Goal: Task Accomplishment & Management: Manage account settings

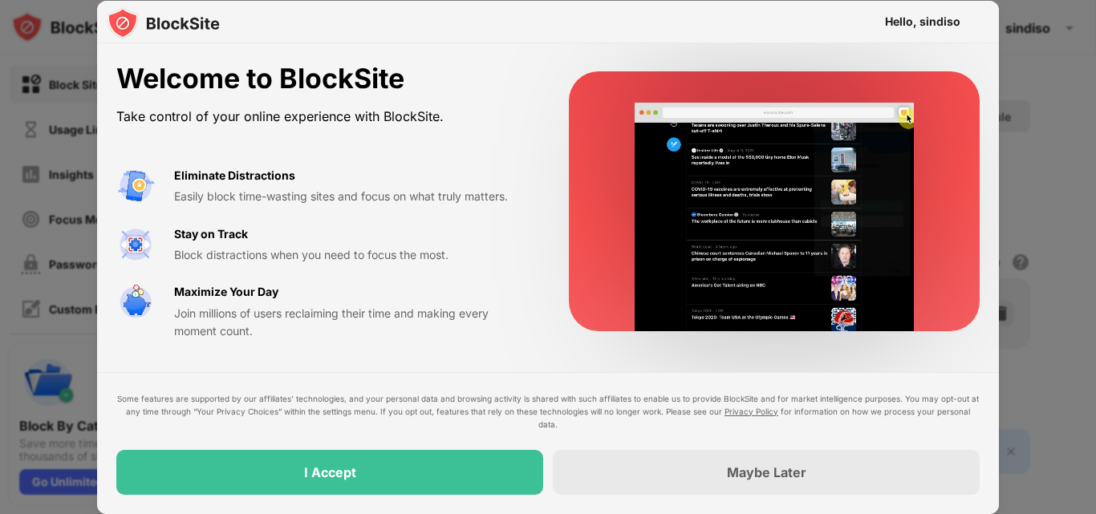
click at [467, 469] on div "I Accept" at bounding box center [329, 472] width 427 height 45
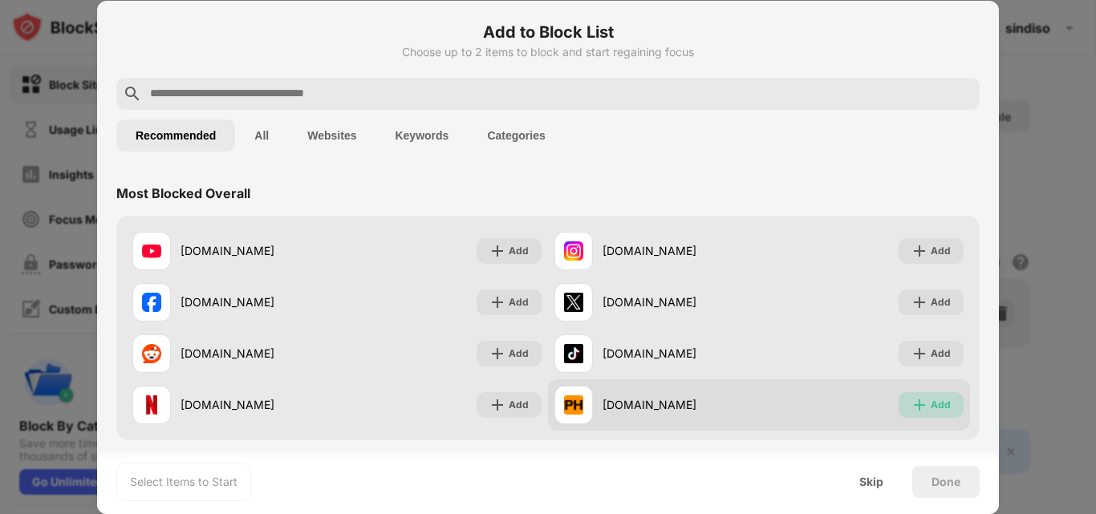
click at [931, 404] on div "Add" at bounding box center [941, 405] width 20 height 16
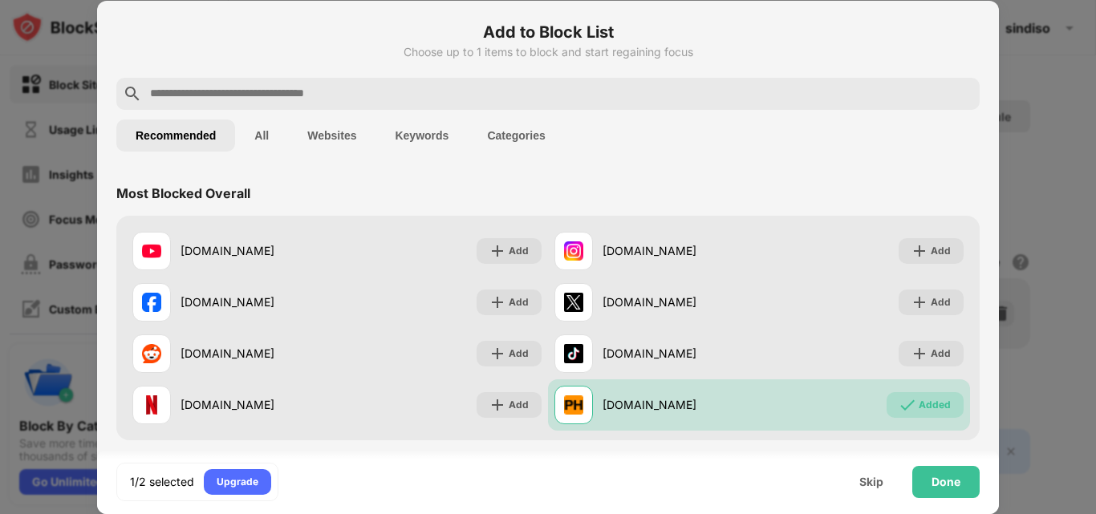
scroll to position [449, 0]
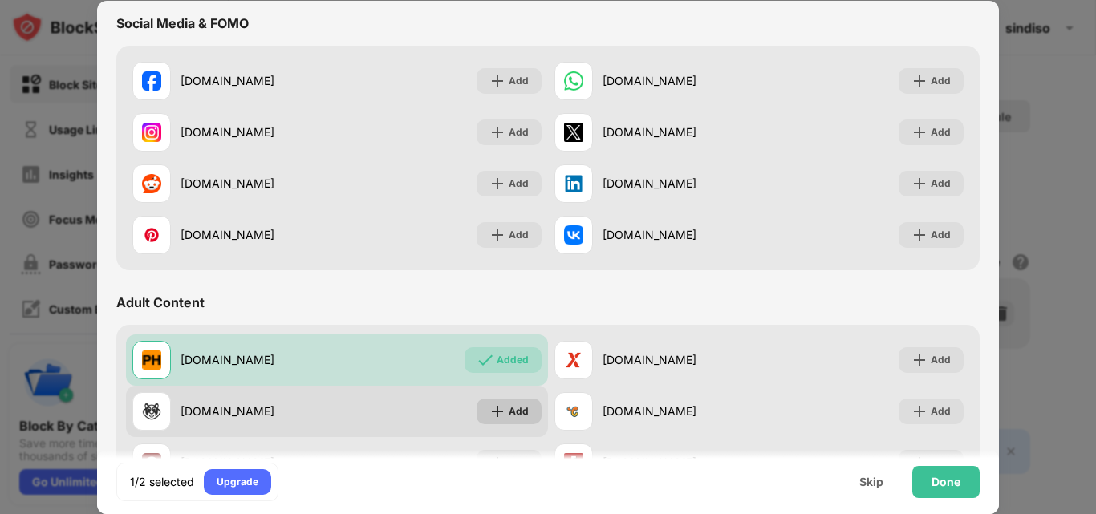
click at [509, 404] on div "Add" at bounding box center [519, 412] width 20 height 16
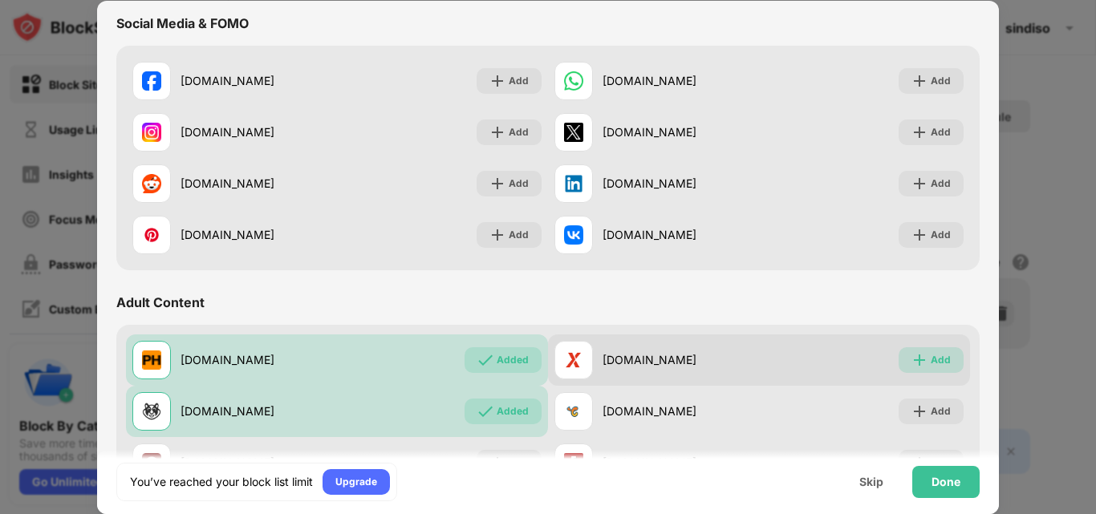
click at [931, 356] on div "Add" at bounding box center [941, 360] width 20 height 16
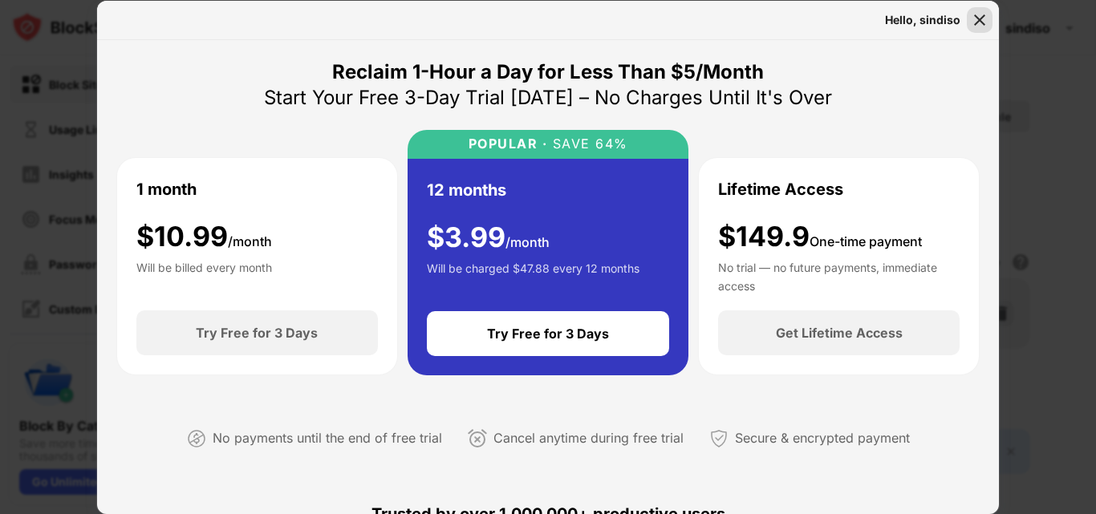
click at [976, 25] on img at bounding box center [980, 20] width 16 height 16
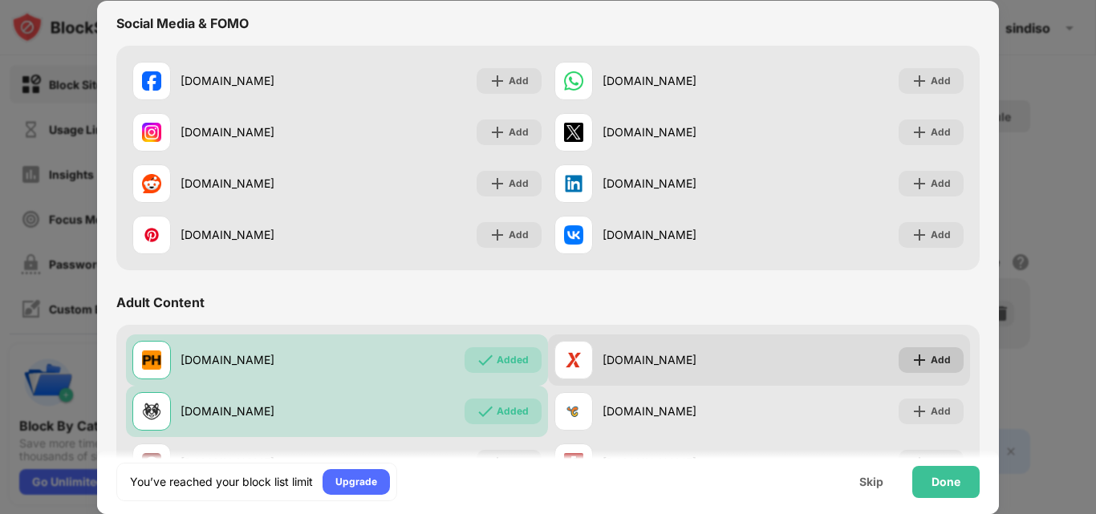
click at [931, 363] on div "Add" at bounding box center [941, 360] width 20 height 16
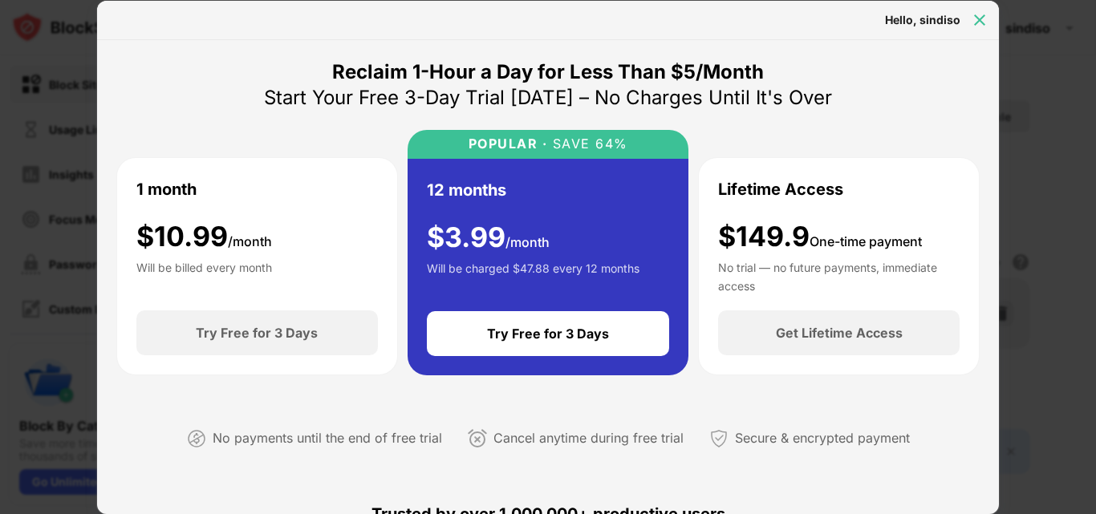
click at [987, 14] on img at bounding box center [980, 20] width 16 height 16
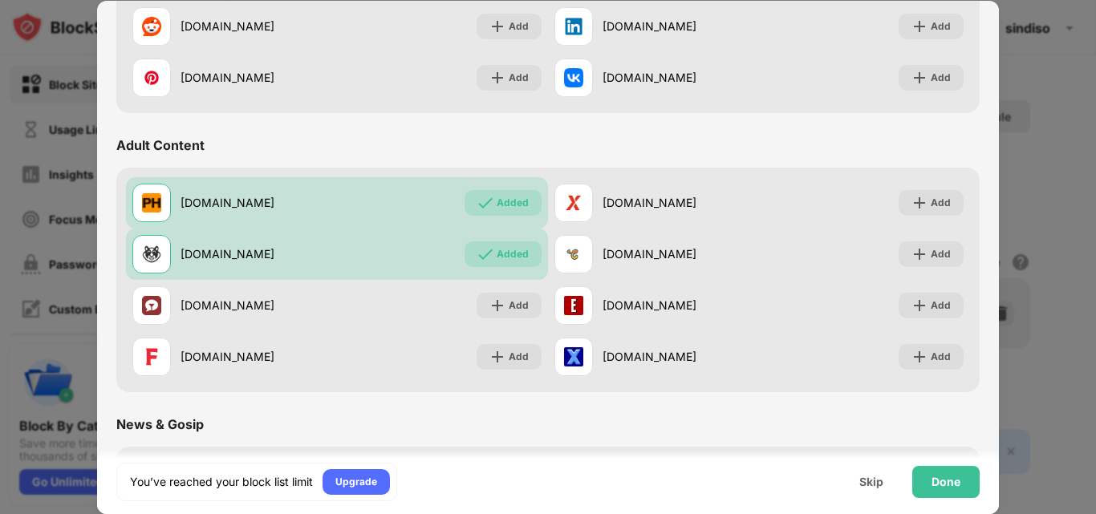
scroll to position [618, 0]
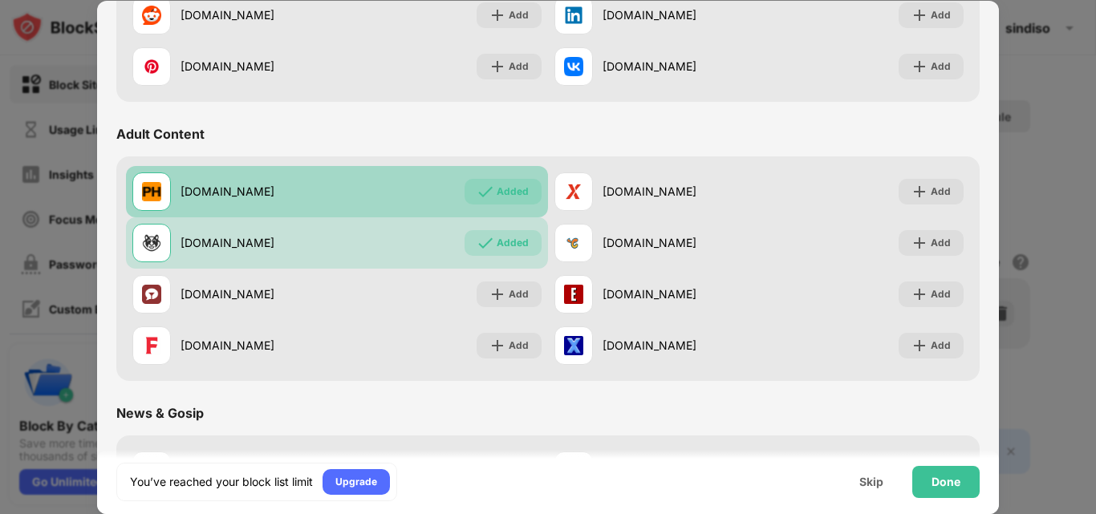
click at [527, 181] on div "Added" at bounding box center [503, 192] width 77 height 26
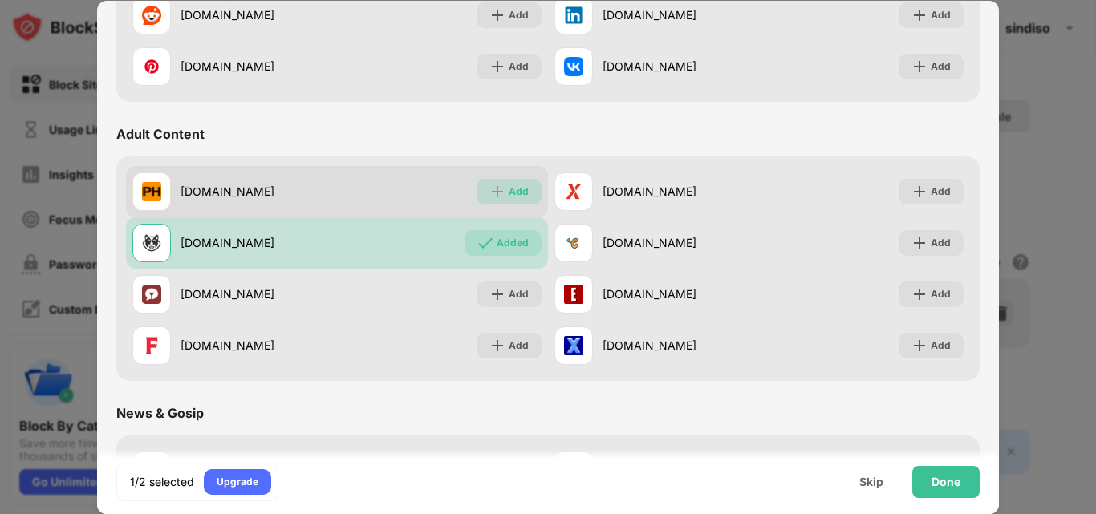
click at [525, 183] on div "Add" at bounding box center [509, 192] width 65 height 26
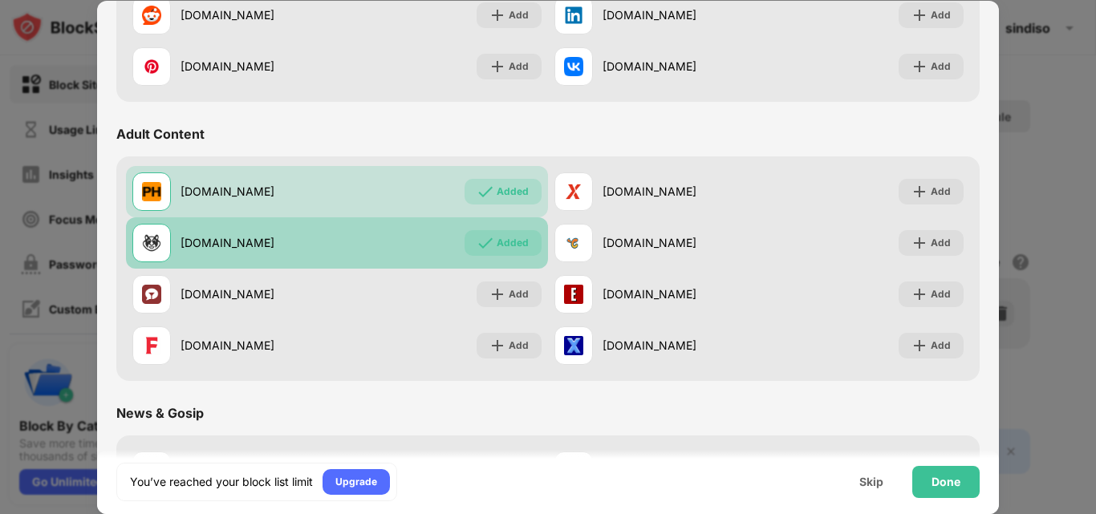
click at [517, 238] on div "Added" at bounding box center [513, 243] width 32 height 16
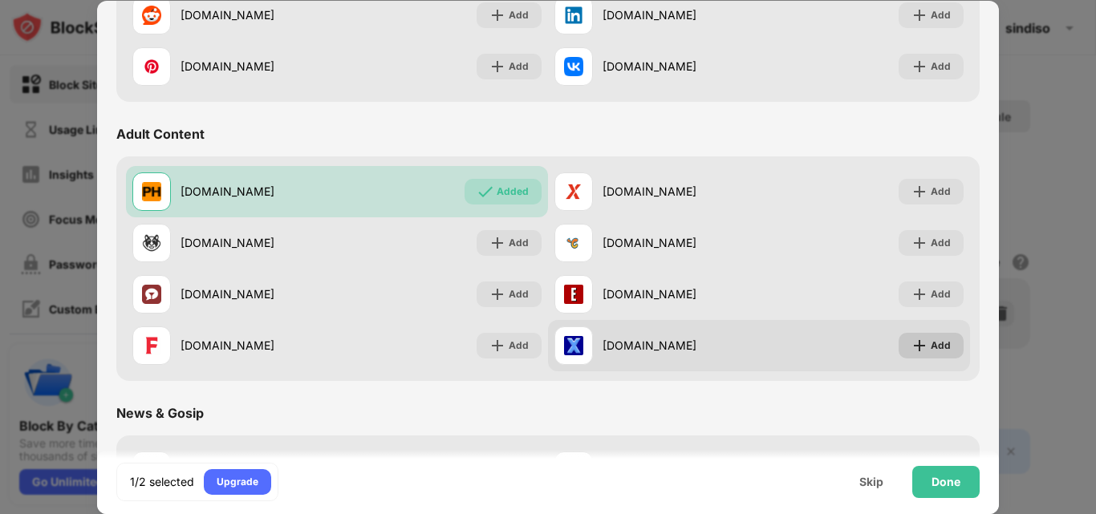
click at [931, 339] on div "Add" at bounding box center [941, 346] width 20 height 16
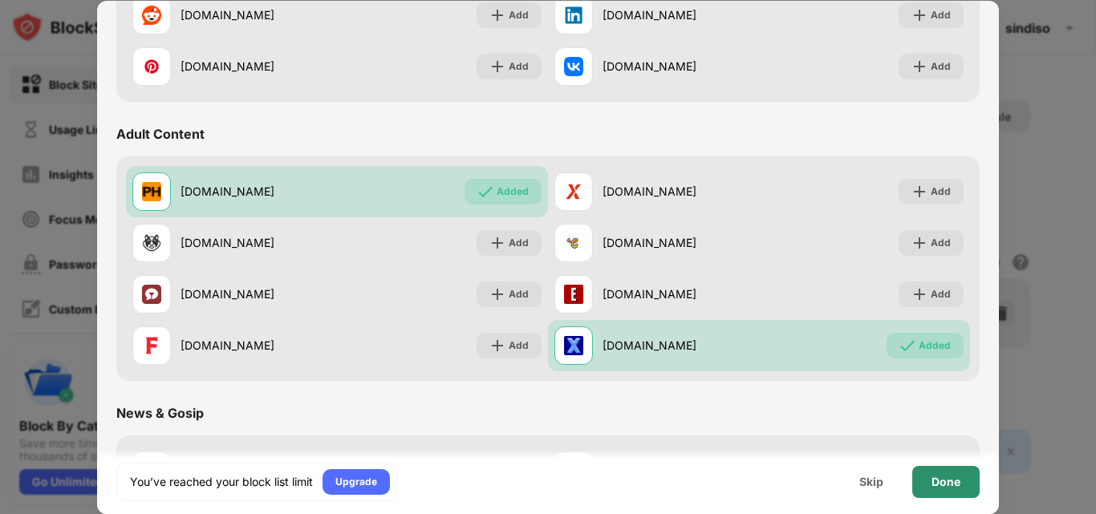
click at [964, 477] on div "Done" at bounding box center [945, 482] width 67 height 32
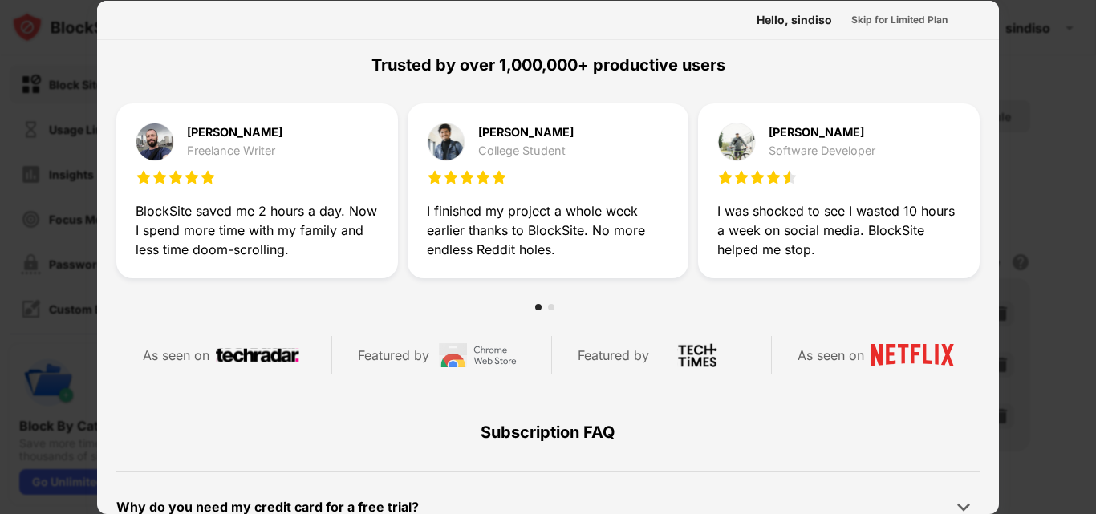
scroll to position [782, 0]
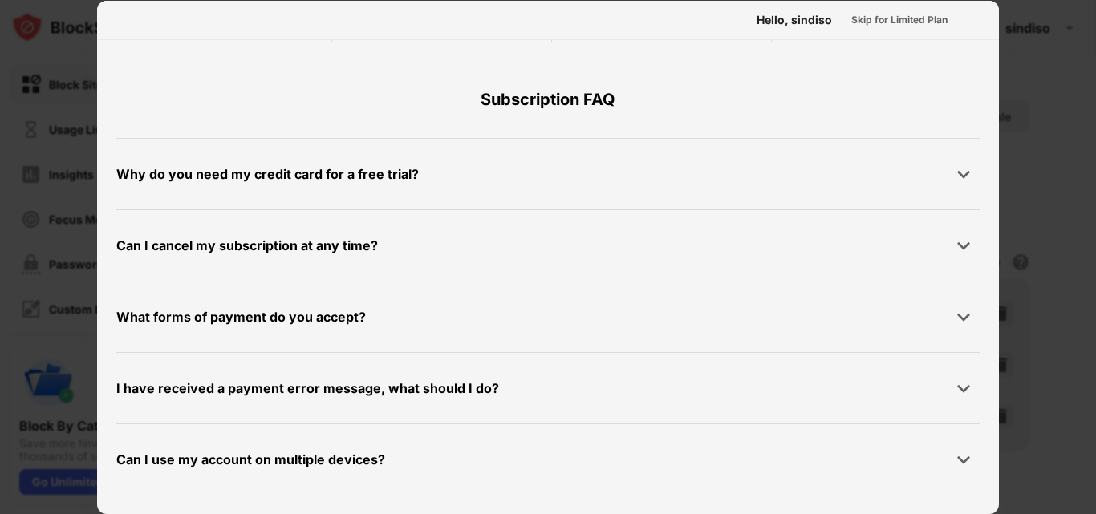
click at [1041, 129] on div at bounding box center [548, 257] width 1096 height 514
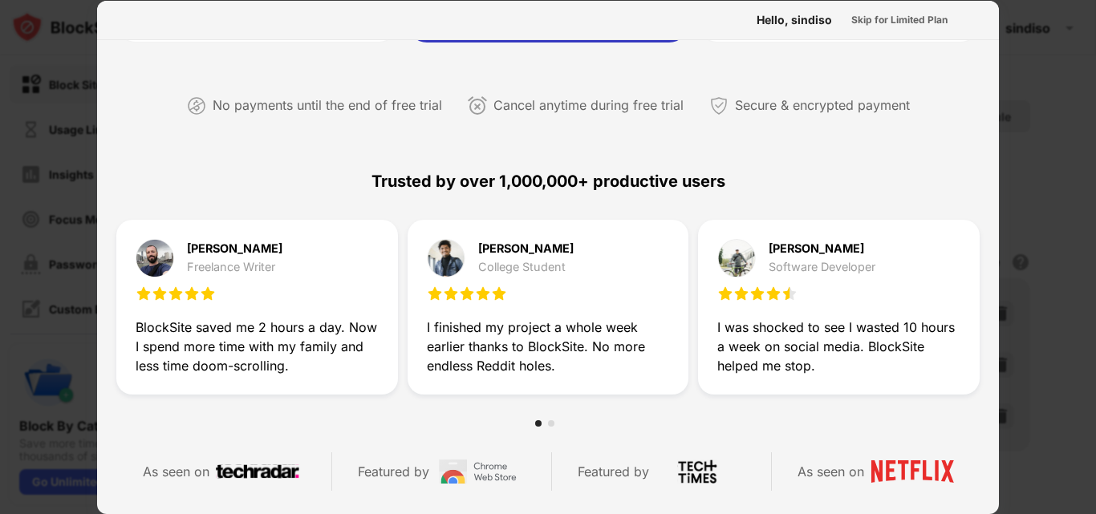
scroll to position [34, 0]
